Goal: Check status

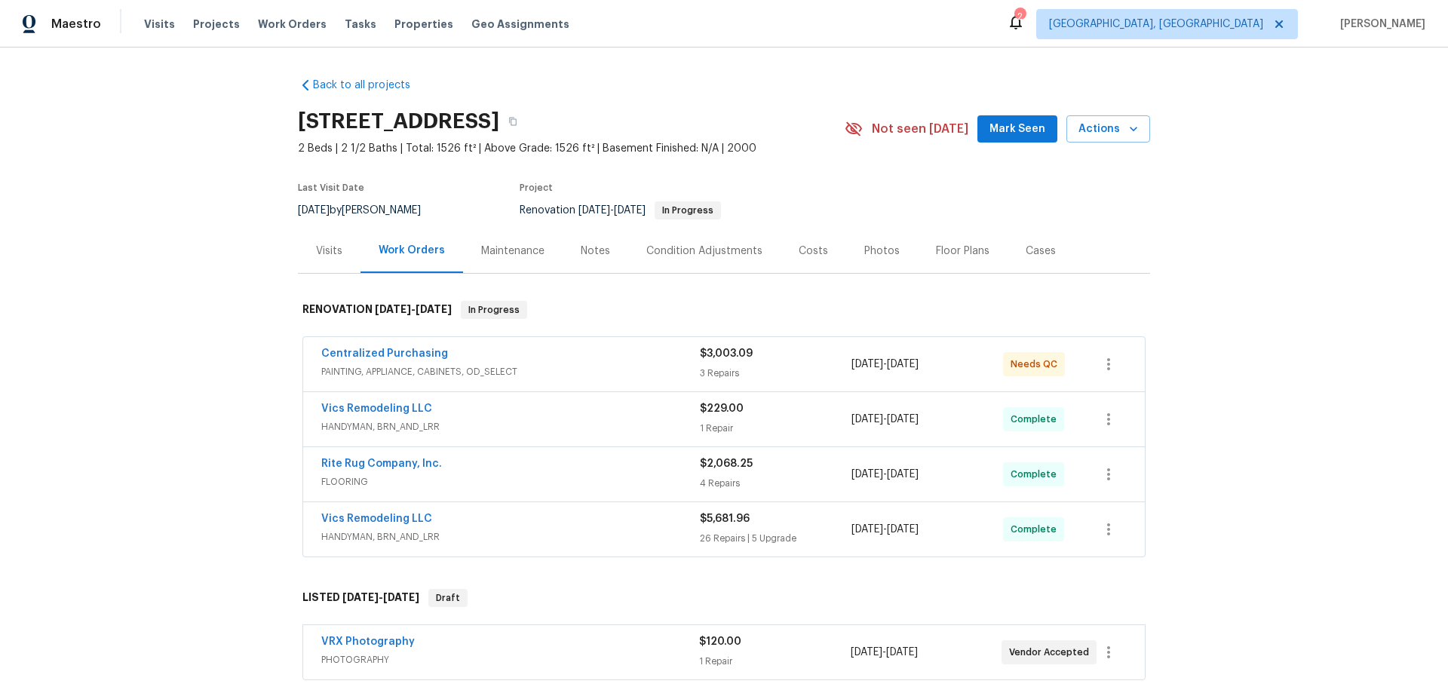
click at [178, 317] on div "Back to all projects [STREET_ADDRESS] 2 Beds | 2 1/2 Baths | Total: 1526 ft² | …" at bounding box center [724, 371] width 1448 height 646
click at [180, 364] on div "Back to all projects [STREET_ADDRESS] 2 Beds | 2 1/2 Baths | Total: 1526 ft² | …" at bounding box center [724, 371] width 1448 height 646
click at [174, 283] on div "Back to all projects [STREET_ADDRESS] 2 Beds | 2 1/2 Baths | Total: 1526 ft² | …" at bounding box center [724, 371] width 1448 height 646
click at [130, 272] on div "Back to all projects [STREET_ADDRESS] 2 Beds | 2 1/2 Baths | Total: 1526 ft² | …" at bounding box center [724, 371] width 1448 height 646
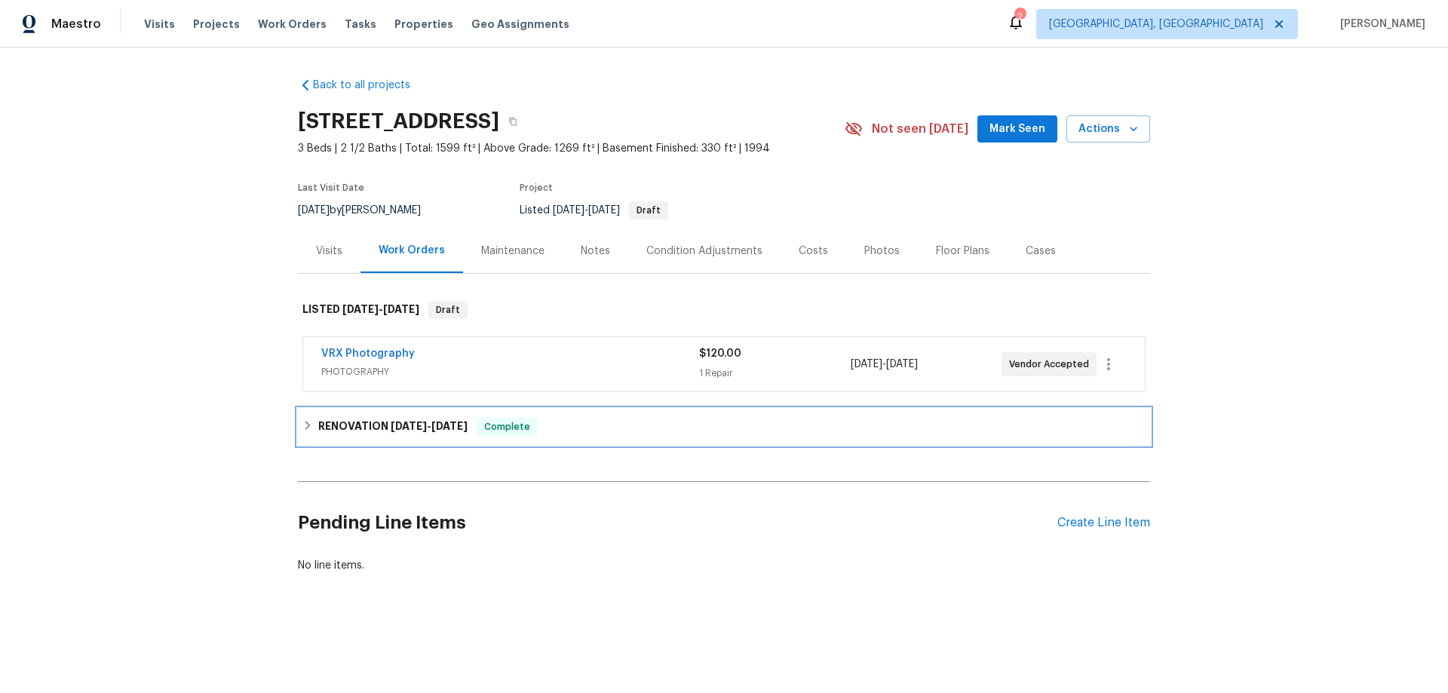
drag, startPoint x: 352, startPoint y: 423, endPoint x: 339, endPoint y: 439, distance: 20.4
click at [353, 425] on h6 "RENOVATION [DATE] - [DATE]" at bounding box center [392, 427] width 149 height 18
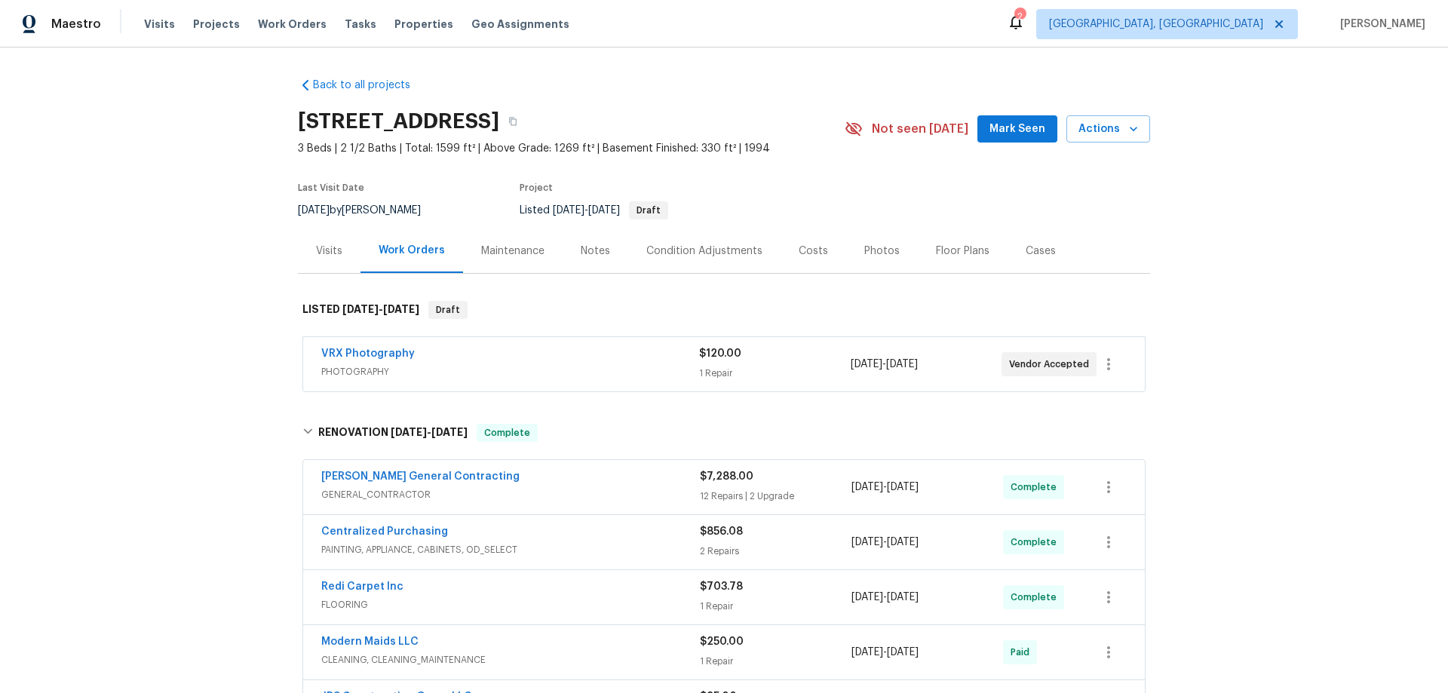
click at [175, 176] on div "Back to all projects [STREET_ADDRESS] 3 Beds | 2 1/2 Baths | Total: 1599 ft² | …" at bounding box center [724, 371] width 1448 height 646
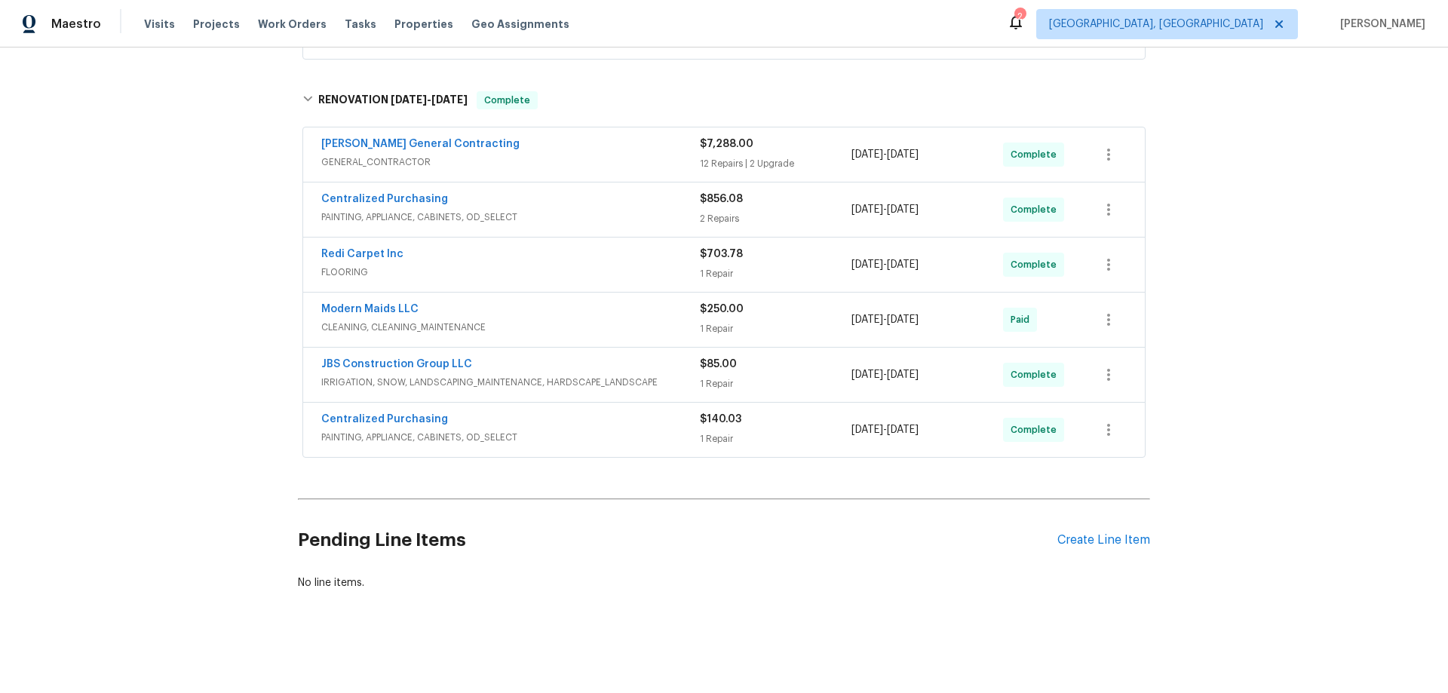
click at [225, 179] on div "Back to all projects [STREET_ADDRESS] 3 Beds | 2 1/2 Baths | Total: 1599 ft² | …" at bounding box center [724, 371] width 1448 height 646
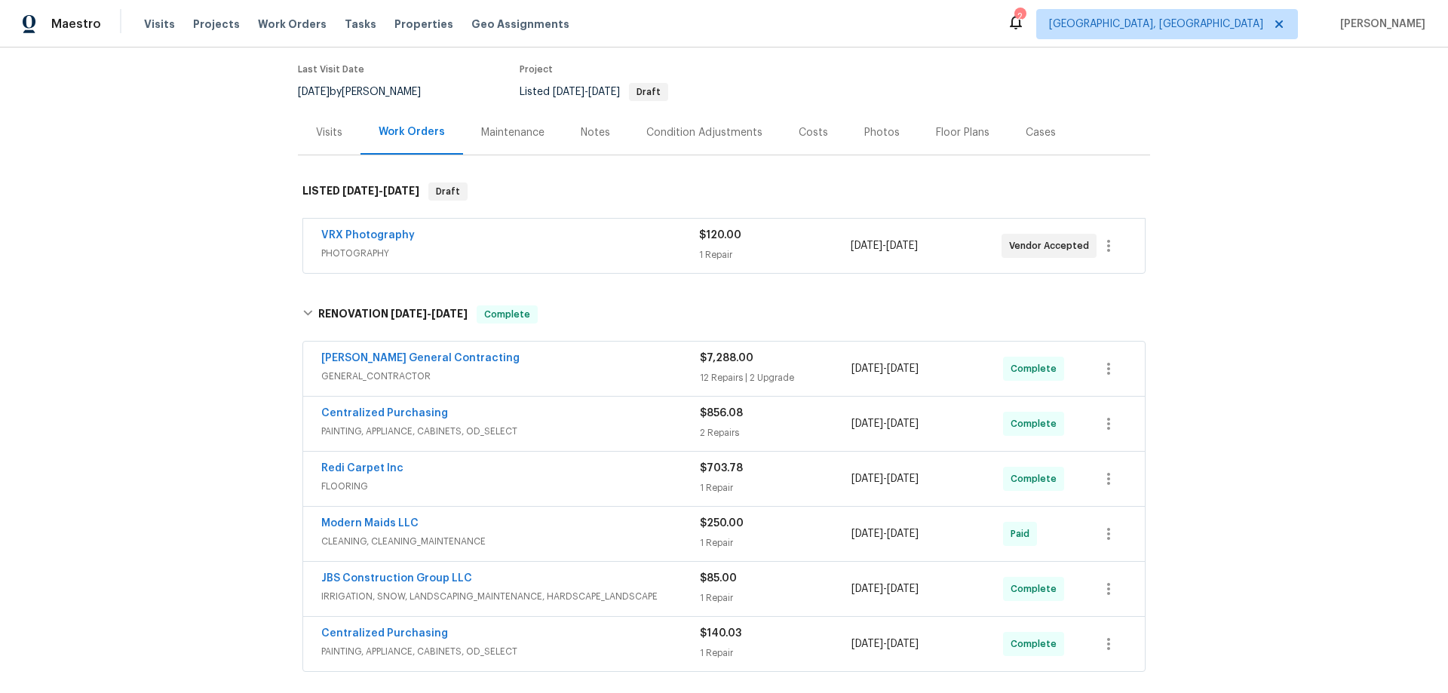
scroll to position [0, 0]
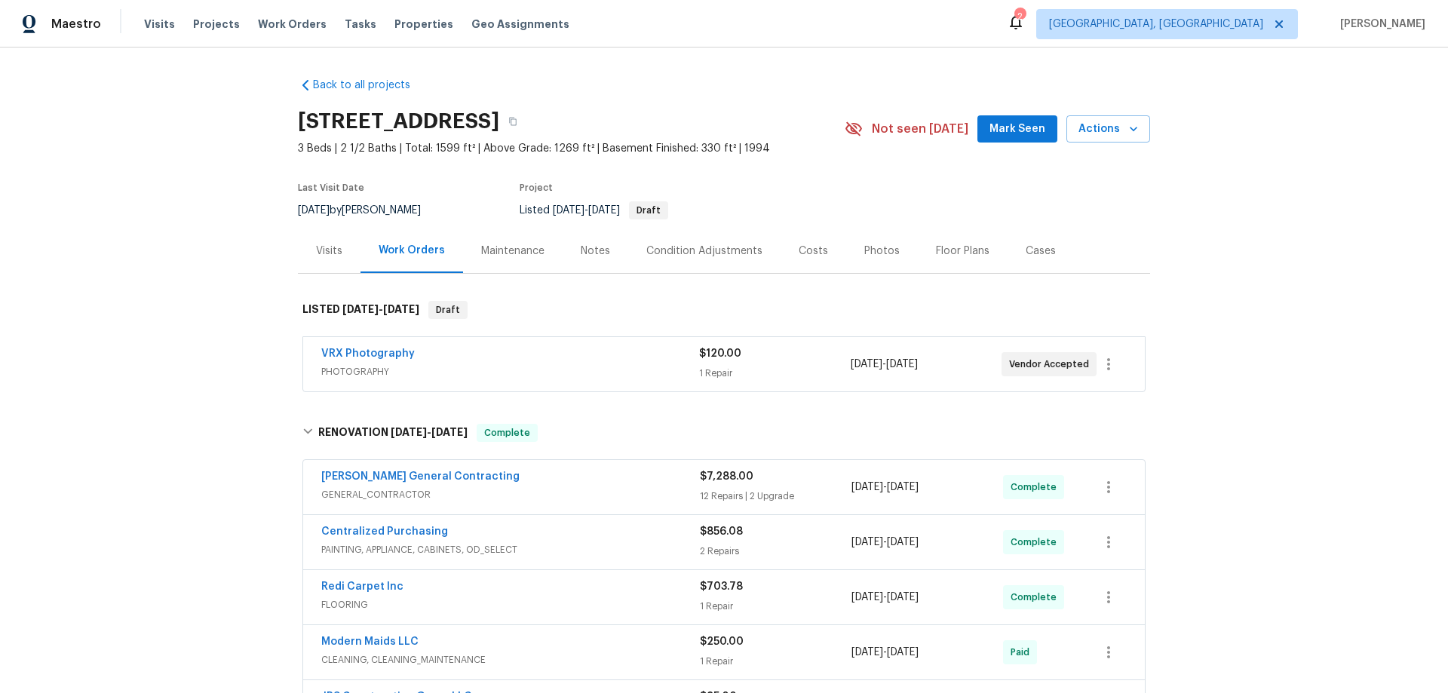
click at [192, 322] on div "Back to all projects [STREET_ADDRESS] 3 Beds | 2 1/2 Baths | Total: 1599 ft² | …" at bounding box center [724, 371] width 1448 height 646
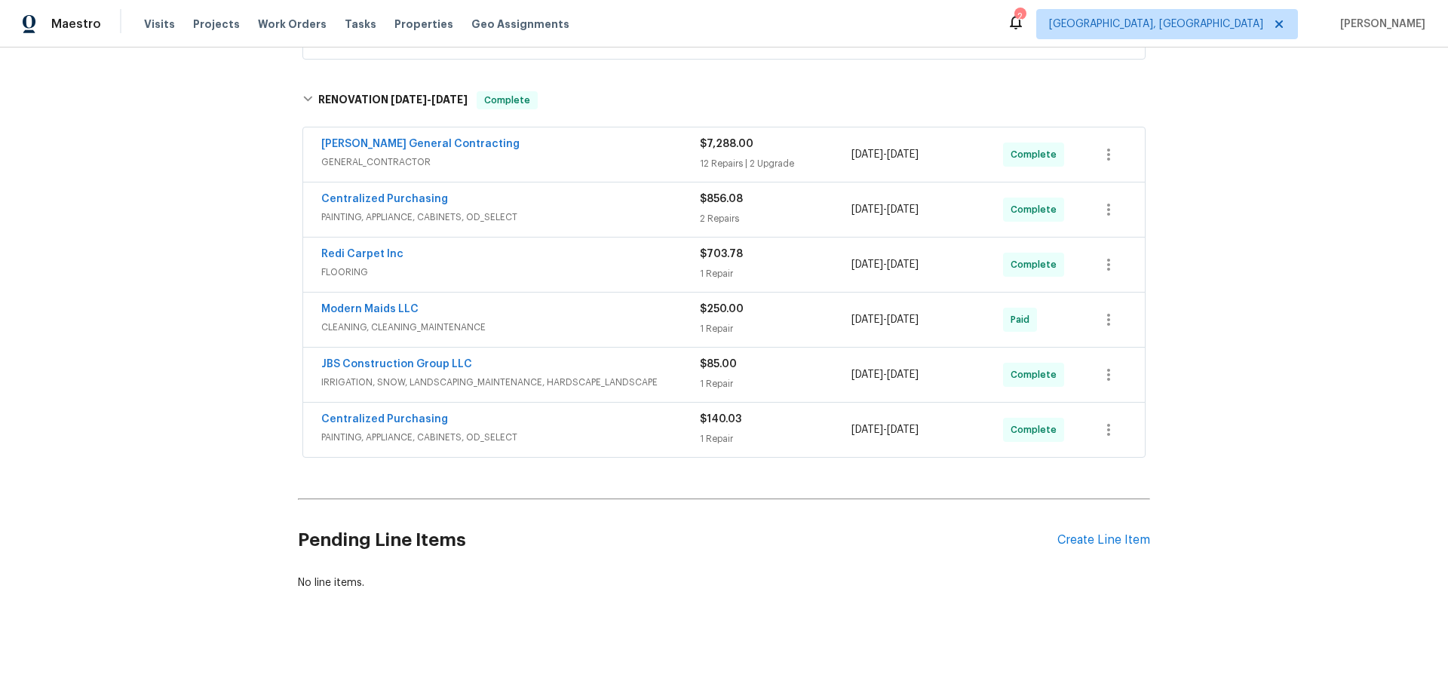
click at [235, 226] on div "Back to all projects [STREET_ADDRESS] 3 Beds | 2 1/2 Baths | Total: 1599 ft² | …" at bounding box center [724, 371] width 1448 height 646
click at [176, 233] on div "Back to all projects [STREET_ADDRESS] 3 Beds | 2 1/2 Baths | Total: 1599 ft² | …" at bounding box center [724, 371] width 1448 height 646
click at [229, 308] on div "Back to all projects [STREET_ADDRESS] 3 Beds | 2 1/2 Baths | Total: 1599 ft² | …" at bounding box center [724, 371] width 1448 height 646
click at [207, 242] on div "Back to all projects [STREET_ADDRESS] 3 Beds | 2 1/2 Baths | Total: 1599 ft² | …" at bounding box center [724, 371] width 1448 height 646
click at [240, 267] on div "Back to all projects [STREET_ADDRESS] 3 Beds | 2 1/2 Baths | Total: 1599 ft² | …" at bounding box center [724, 371] width 1448 height 646
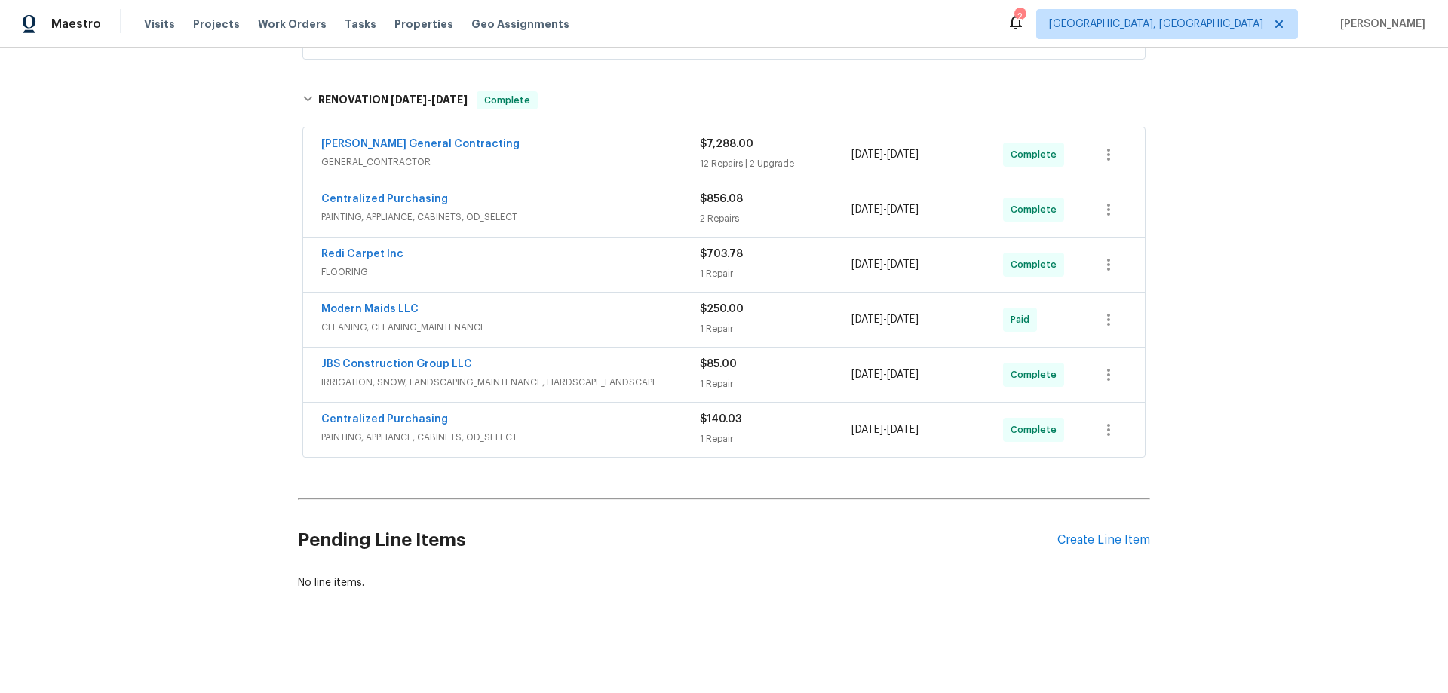
click at [215, 279] on div "Back to all projects [STREET_ADDRESS] 3 Beds | 2 1/2 Baths | Total: 1599 ft² | …" at bounding box center [724, 371] width 1448 height 646
click at [203, 291] on div "Back to all projects [STREET_ADDRESS] 3 Beds | 2 1/2 Baths | Total: 1599 ft² | …" at bounding box center [724, 371] width 1448 height 646
click at [197, 366] on div "Back to all projects [STREET_ADDRESS] 3 Beds | 2 1/2 Baths | Total: 1599 ft² | …" at bounding box center [724, 371] width 1448 height 646
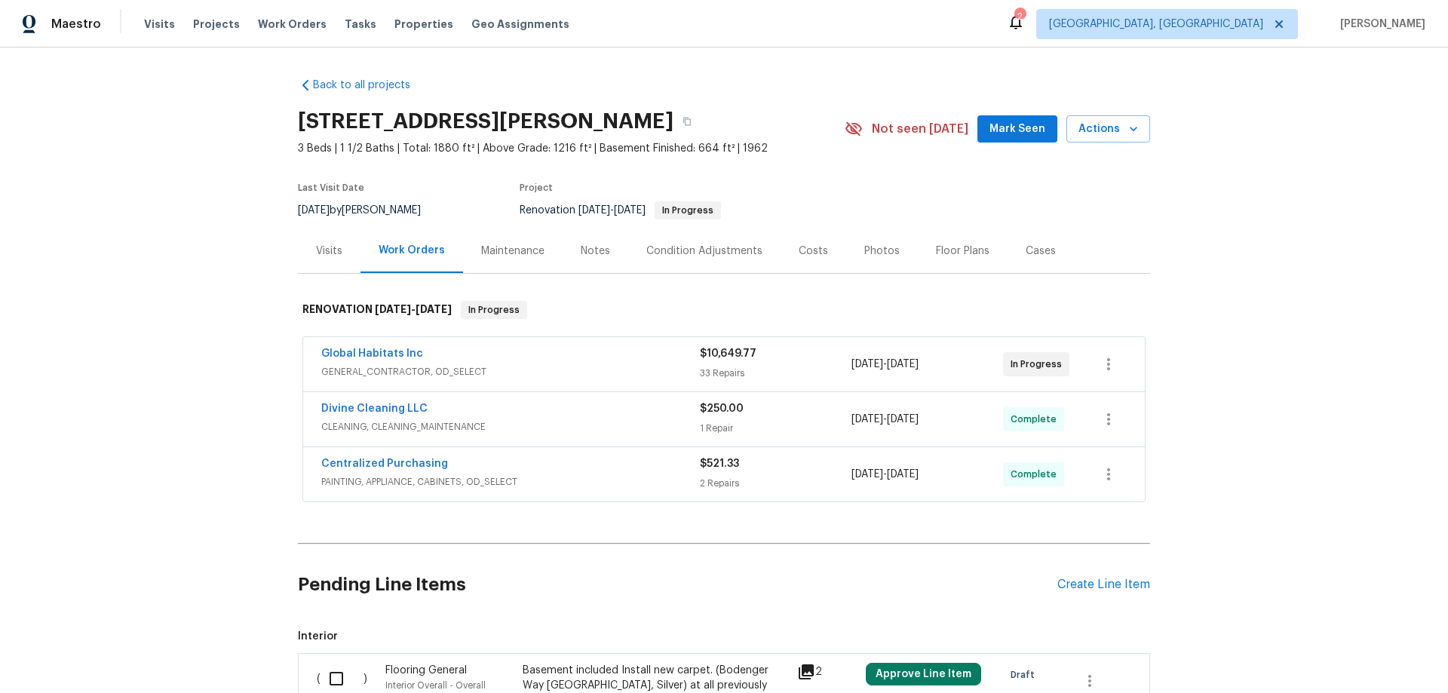
click at [215, 345] on div "Back to all projects 14292 Hubbell St, Livonia, MI 48154 3 Beds | 1 1/2 Baths |…" at bounding box center [724, 371] width 1448 height 646
click at [239, 210] on div "Back to all projects 14292 Hubbell St, Livonia, MI 48154 3 Beds | 1 1/2 Baths |…" at bounding box center [724, 371] width 1448 height 646
click at [209, 330] on div "Back to all projects 14292 Hubbell St, Livonia, MI 48154 3 Beds | 1 1/2 Baths |…" at bounding box center [724, 371] width 1448 height 646
click at [219, 205] on div "Back to all projects 14292 Hubbell St, Livonia, MI 48154 3 Beds | 1 1/2 Baths |…" at bounding box center [724, 371] width 1448 height 646
click at [169, 296] on div "Back to all projects 14292 Hubbell St, Livonia, MI 48154 3 Beds | 1 1/2 Baths |…" at bounding box center [724, 371] width 1448 height 646
